Goal: Information Seeking & Learning: Find specific fact

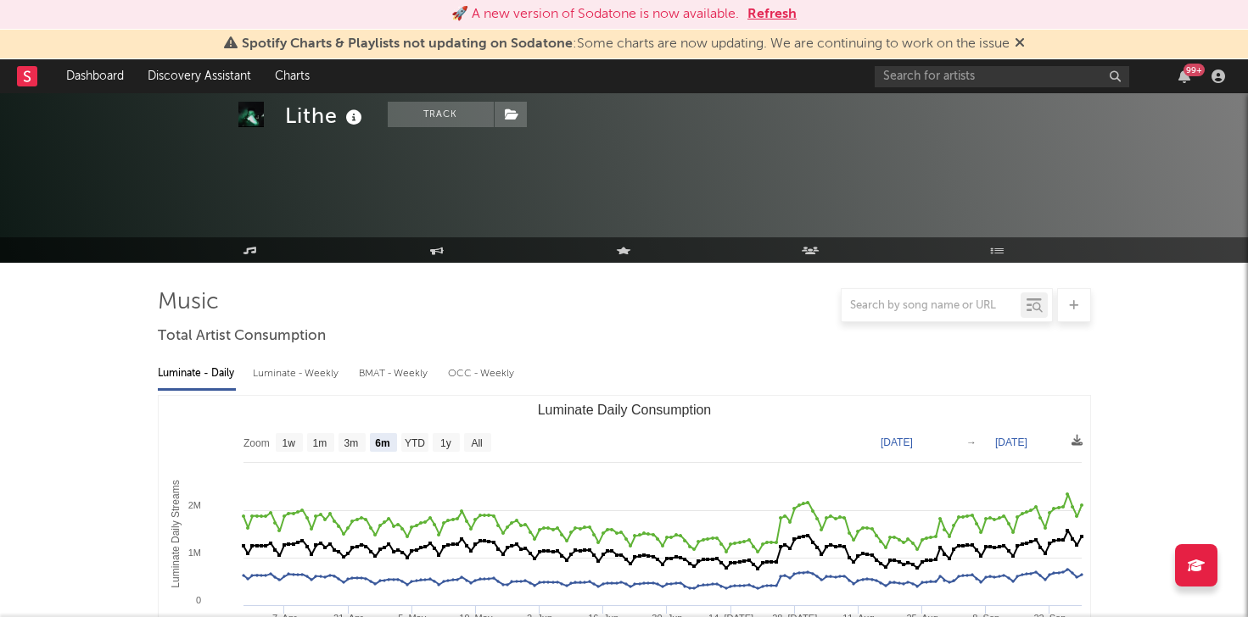
select select "6m"
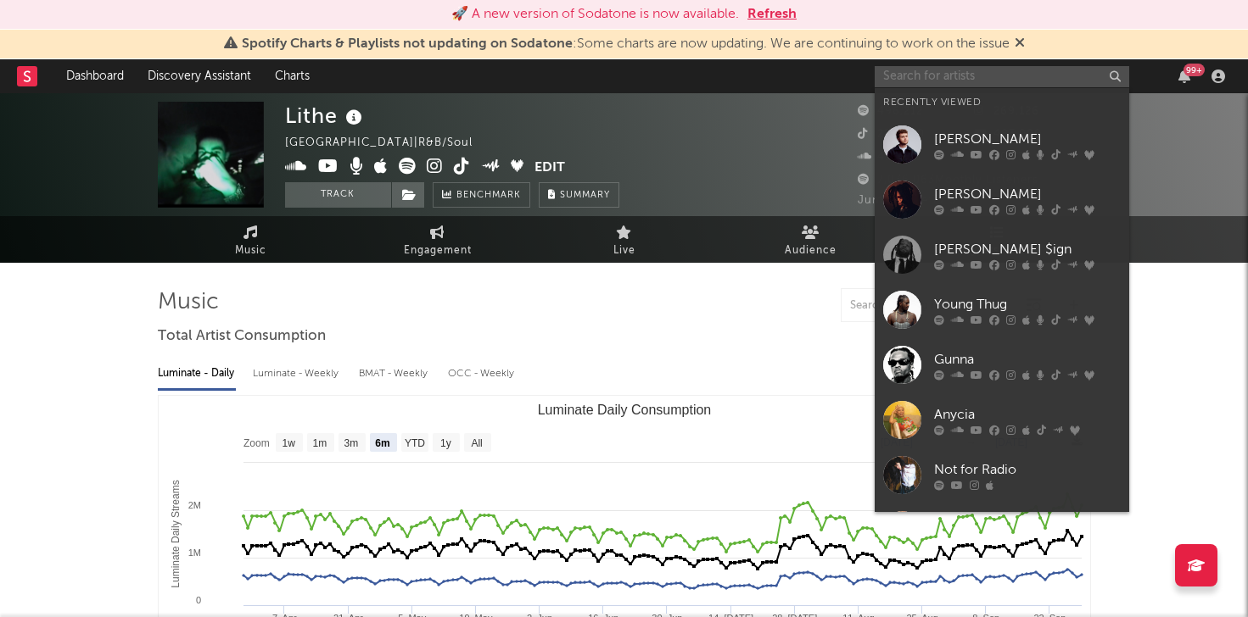
click at [1024, 81] on input "text" at bounding box center [1001, 76] width 254 height 21
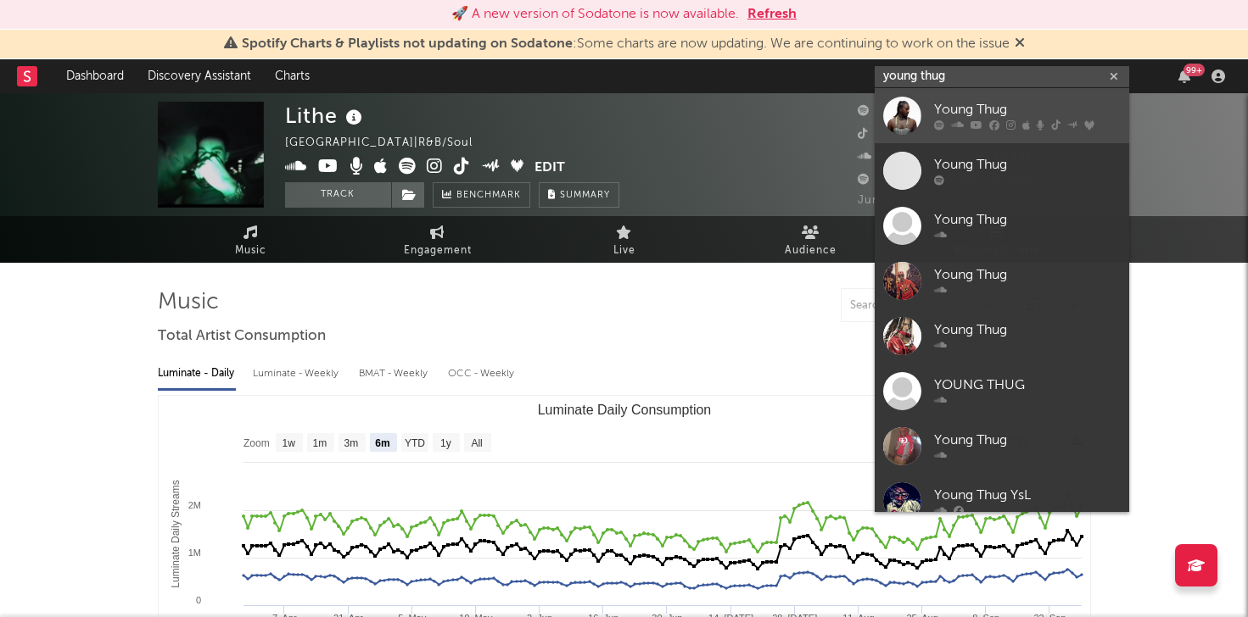
type input "young thug"
click at [964, 115] on div "Young Thug" at bounding box center [1027, 110] width 187 height 20
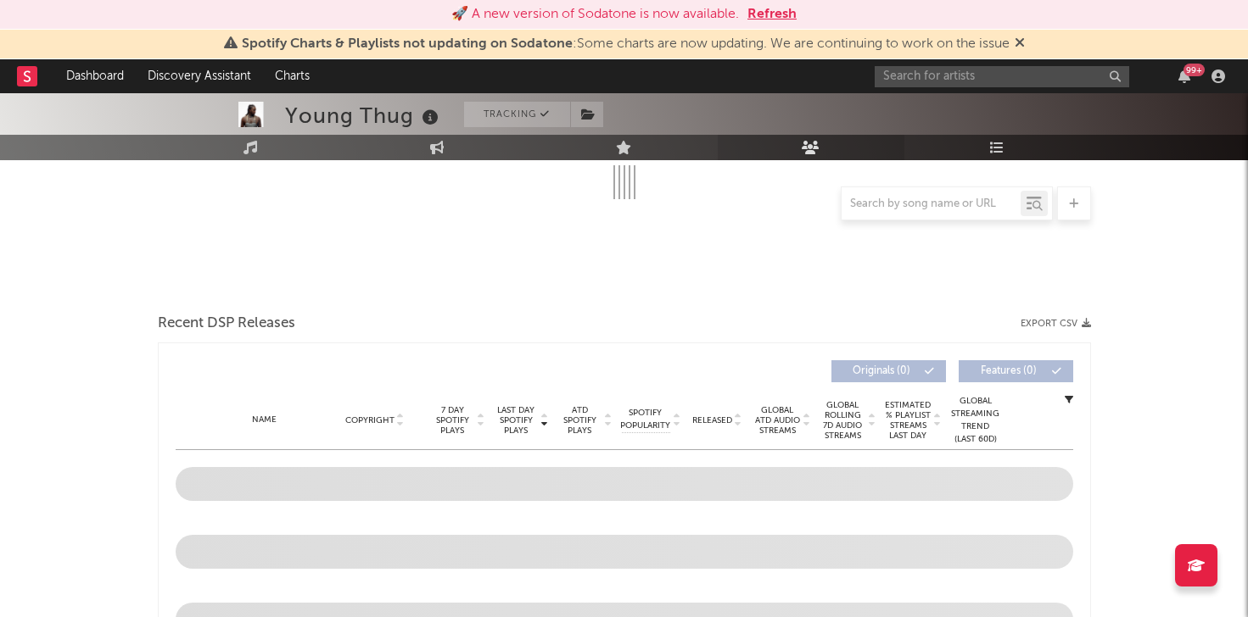
select select "6m"
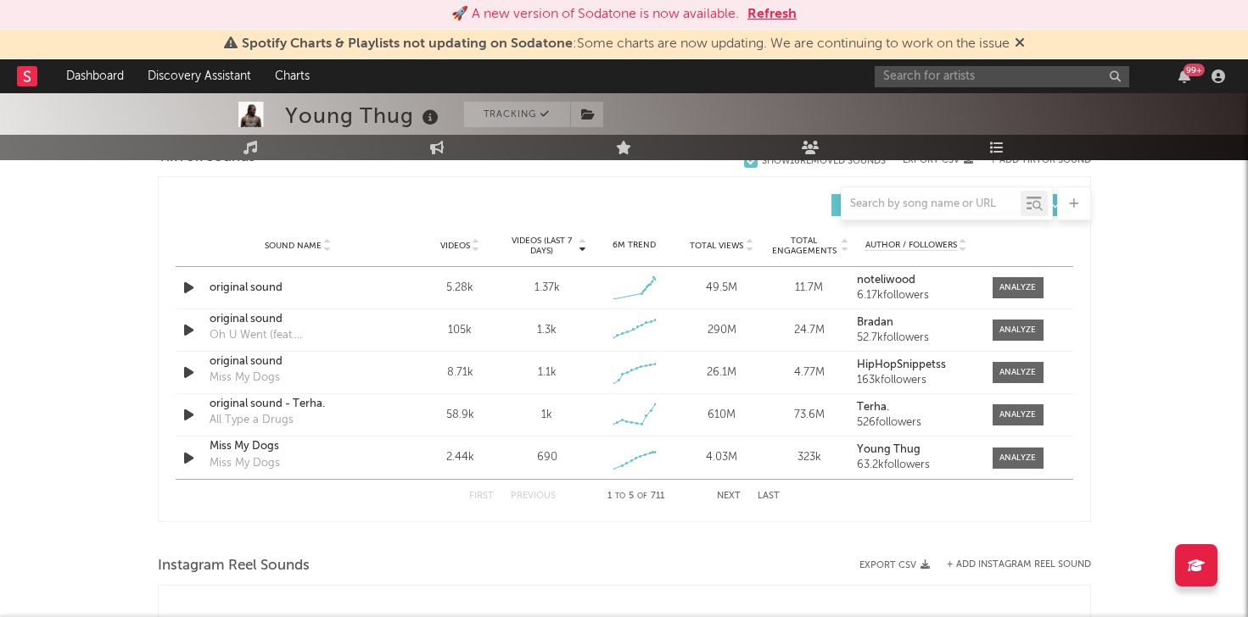
scroll to position [1138, 0]
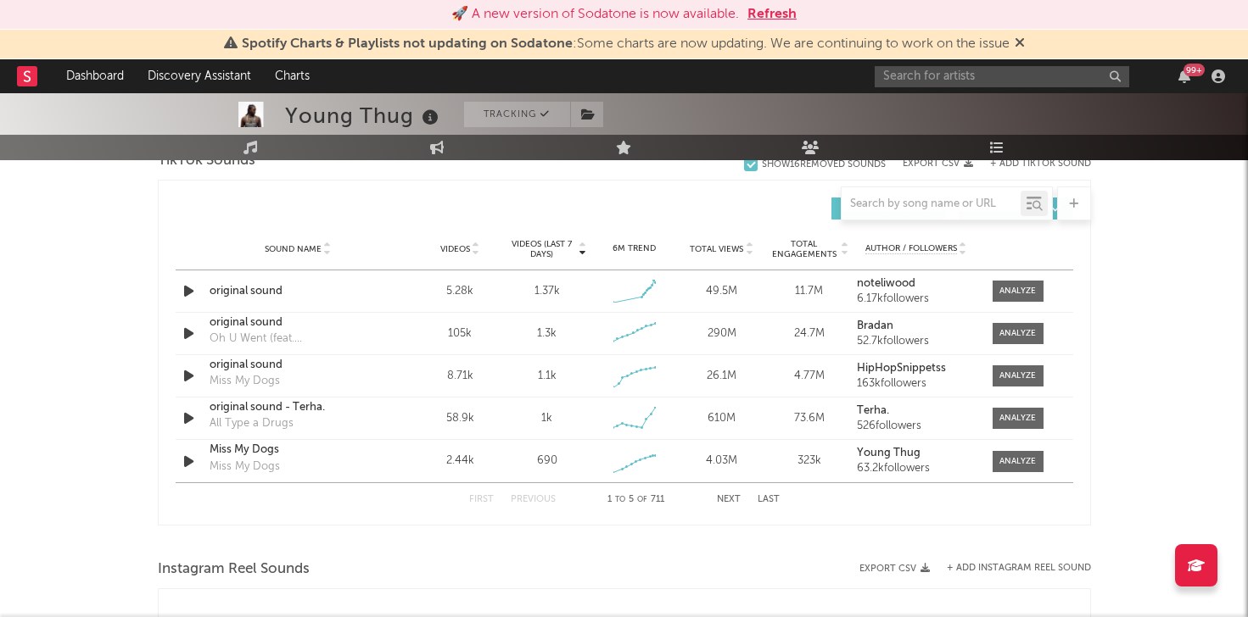
click at [924, 195] on div at bounding box center [930, 203] width 179 height 21
click at [929, 199] on input "text" at bounding box center [930, 205] width 179 height 14
paste input "[URL][DOMAIN_NAME]"
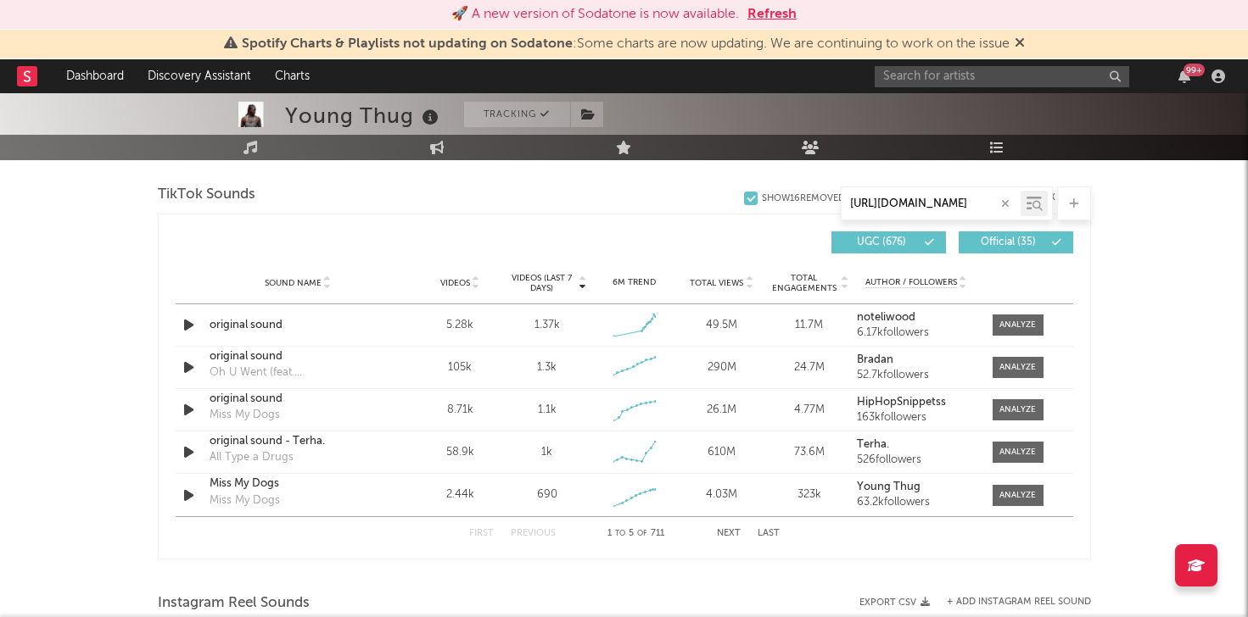
scroll to position [0, 866]
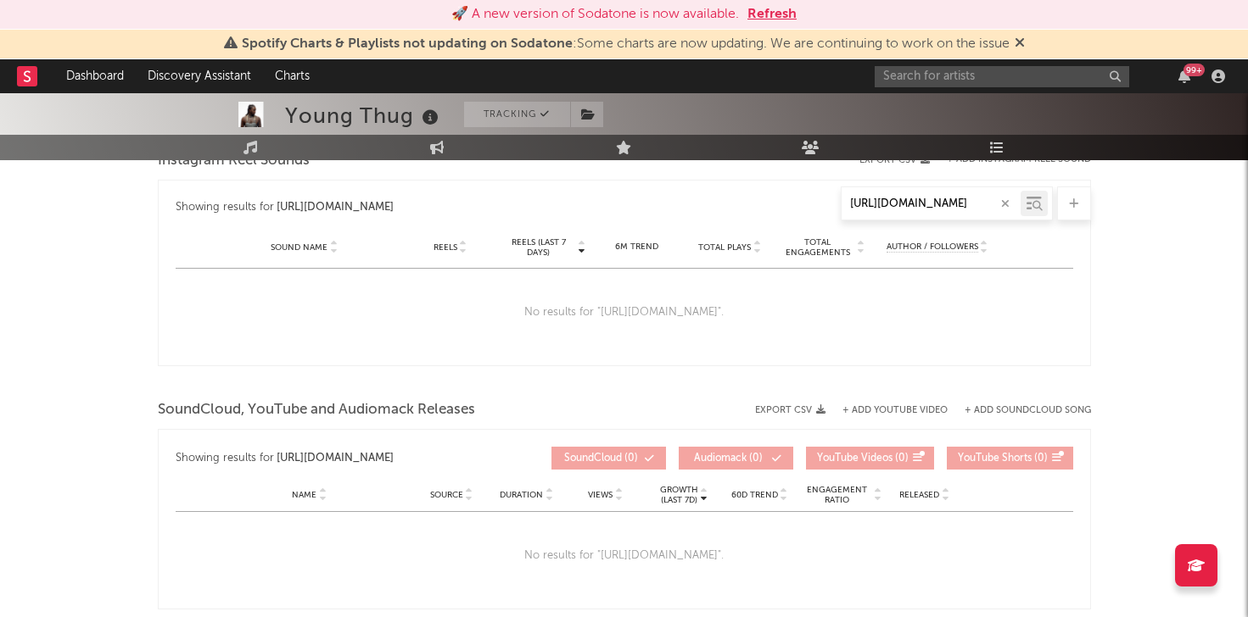
click at [941, 204] on input "[URL][DOMAIN_NAME]" at bounding box center [930, 205] width 179 height 14
click at [394, 218] on div "[URL][DOMAIN_NAME]" at bounding box center [335, 208] width 117 height 20
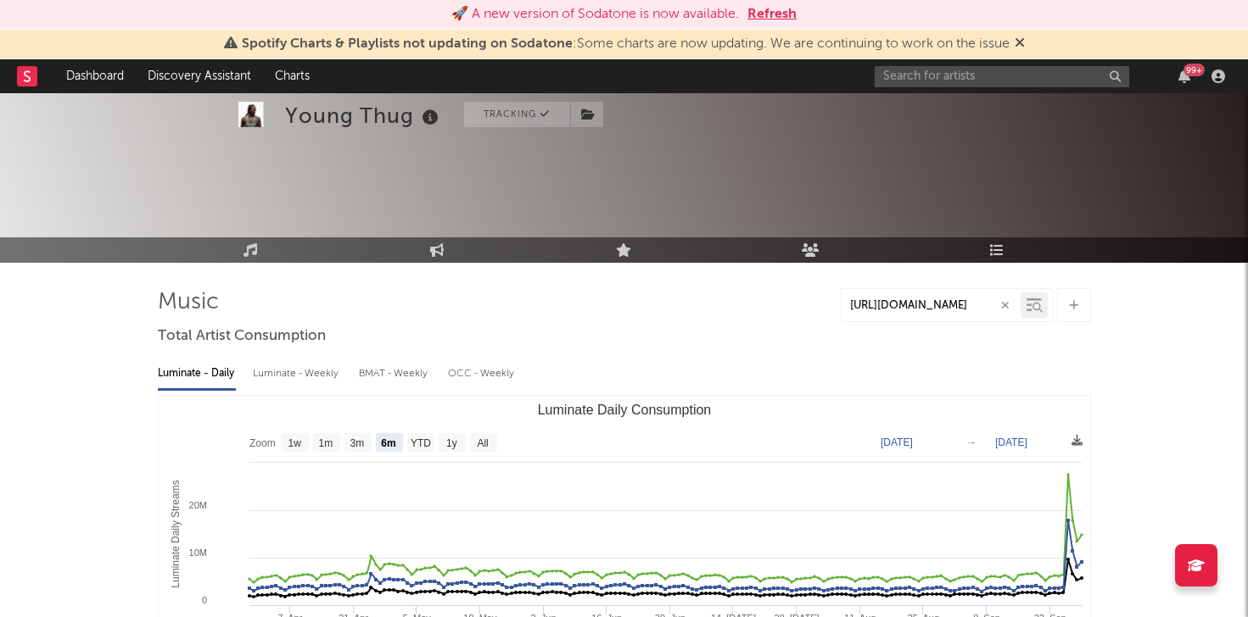
scroll to position [107, 0]
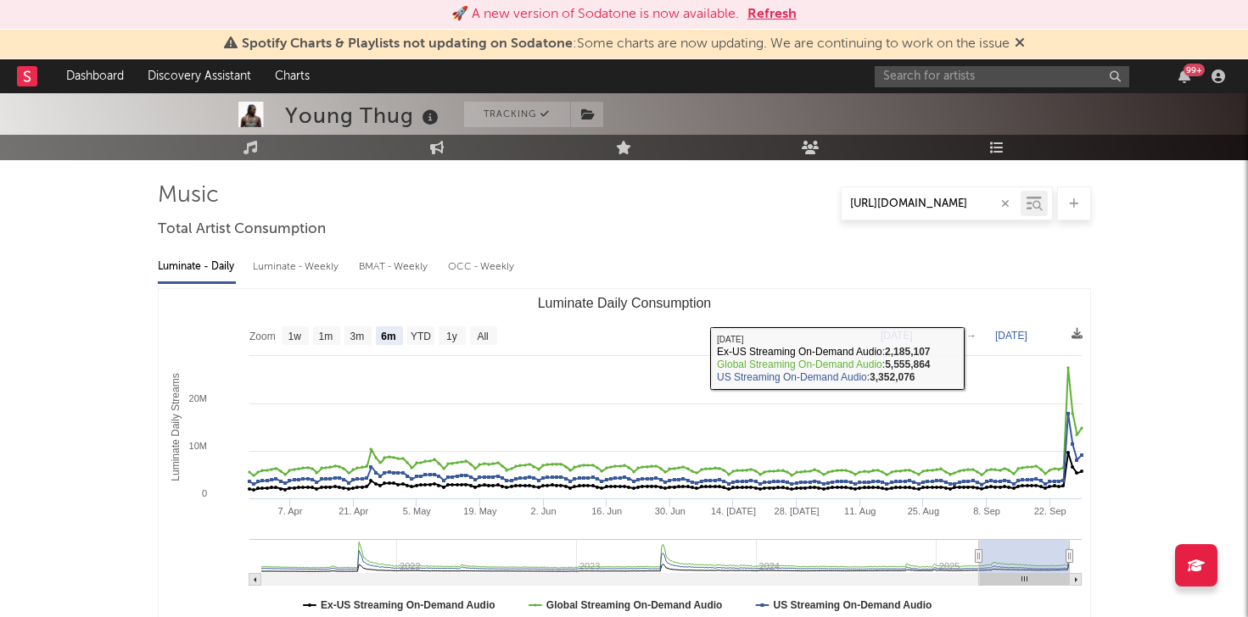
click at [950, 205] on input "[URL][DOMAIN_NAME]" at bounding box center [930, 205] width 179 height 14
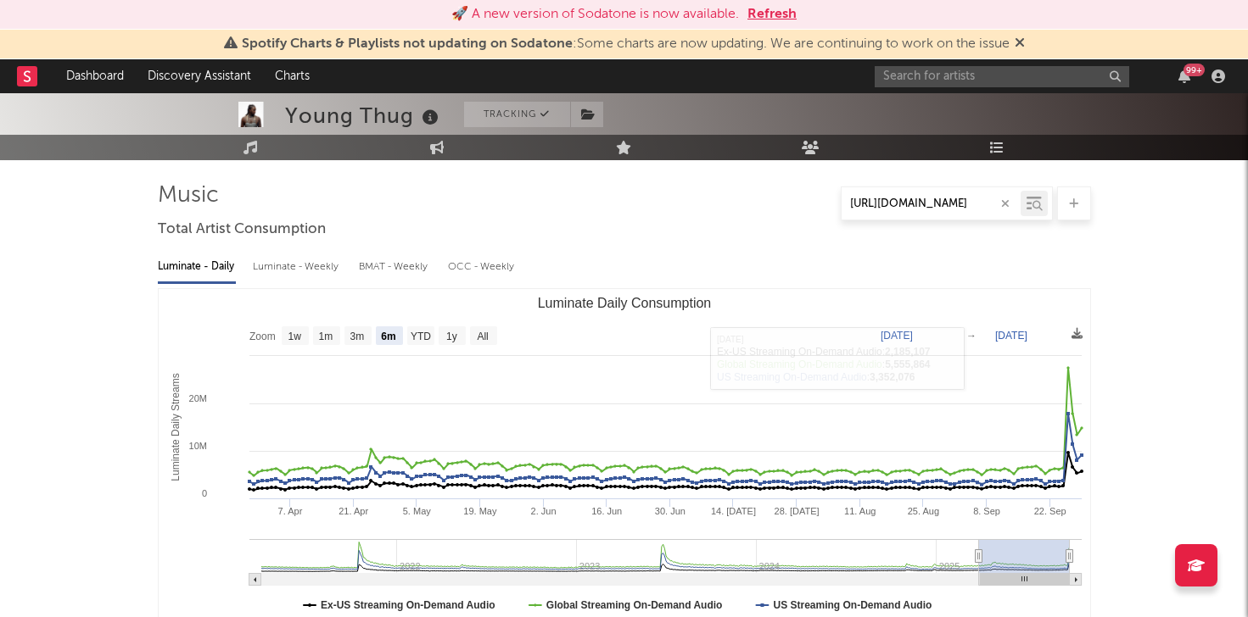
click at [950, 205] on input "[URL][DOMAIN_NAME]" at bounding box center [930, 205] width 179 height 14
paste input "t/ZPHWGkHWqhdc8-CdQjo/"
type input "[URL][DOMAIN_NAME]"
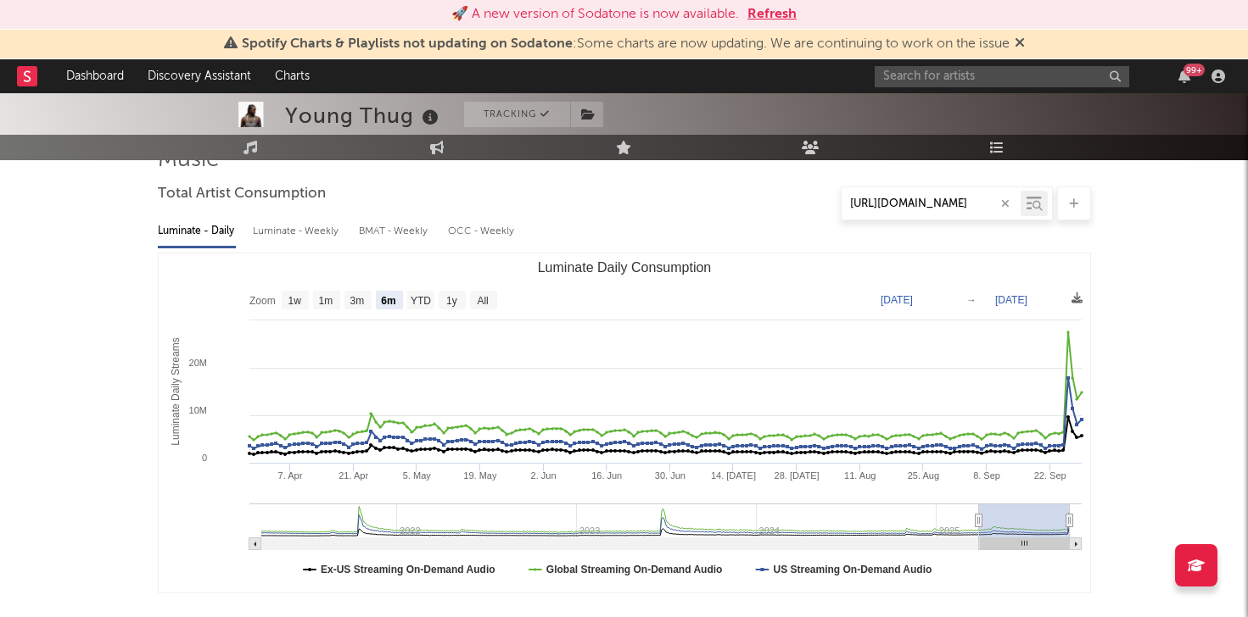
scroll to position [0, 0]
